Goal: Task Accomplishment & Management: Use online tool/utility

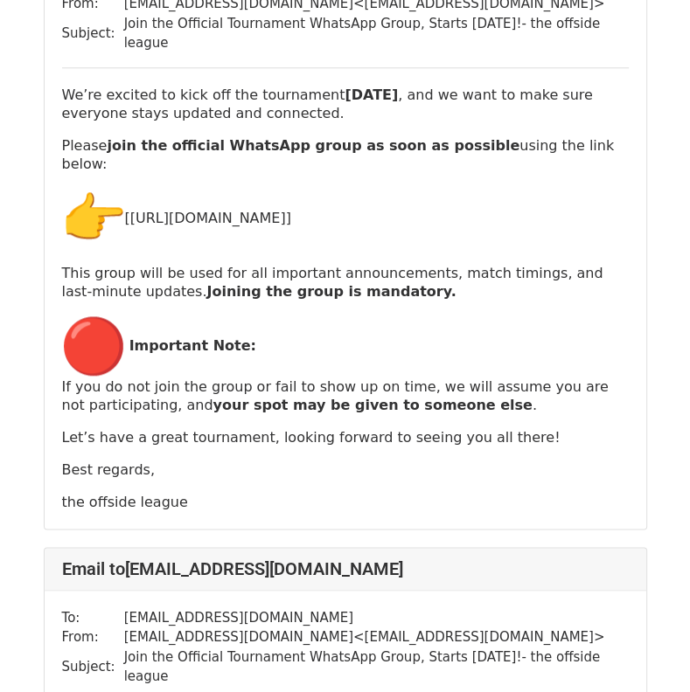
scroll to position [845, 0]
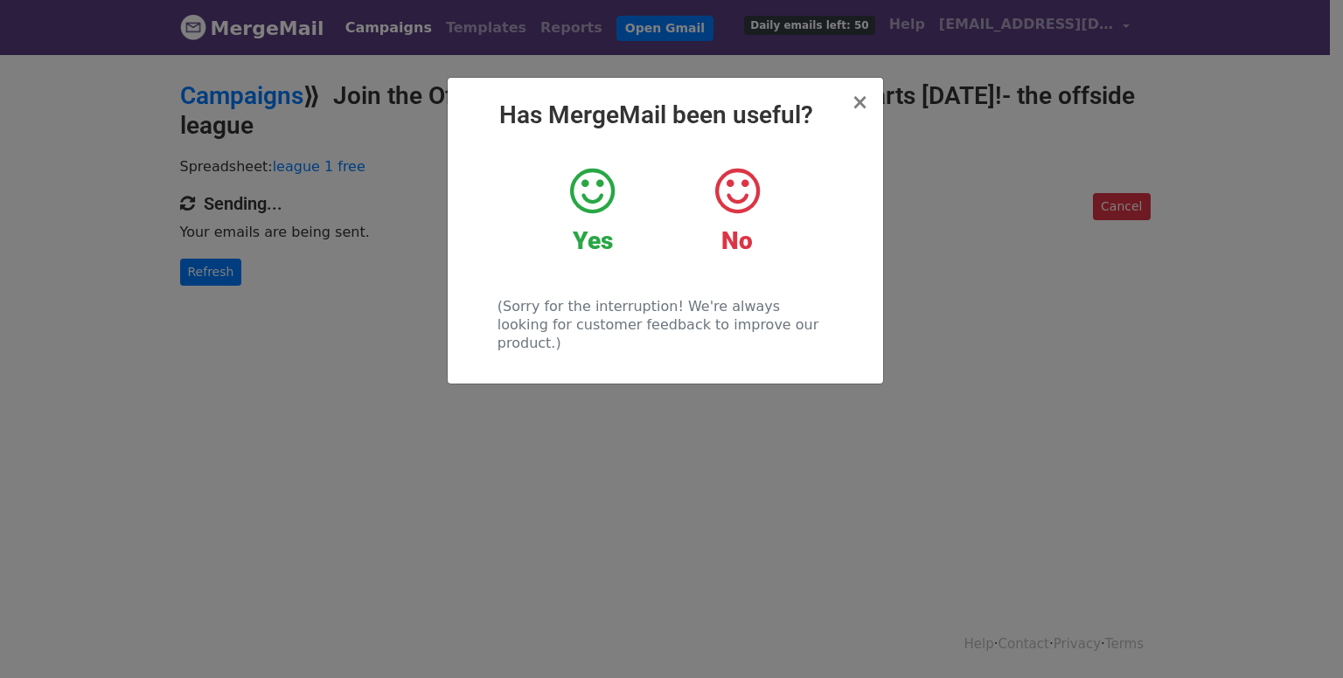
click at [873, 102] on div "× Has MergeMail been useful? Yes No (Sorry for the interruption! We're always l…" at bounding box center [665, 231] width 435 height 306
click at [869, 101] on div "× Has MergeMail been useful? Yes No (Sorry for the interruption! We're always l…" at bounding box center [665, 231] width 435 height 306
click at [860, 105] on span "×" at bounding box center [859, 102] width 17 height 24
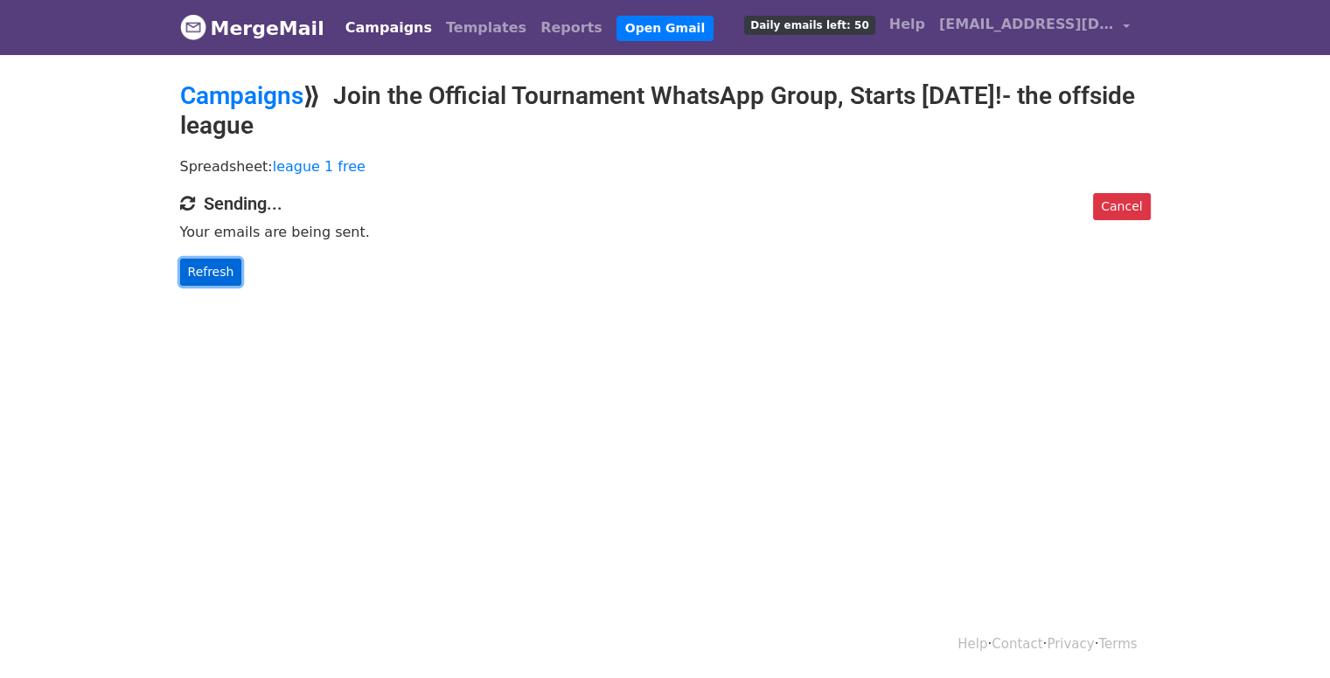
click at [206, 277] on link "Refresh" at bounding box center [211, 272] width 62 height 27
